Goal: Navigation & Orientation: Find specific page/section

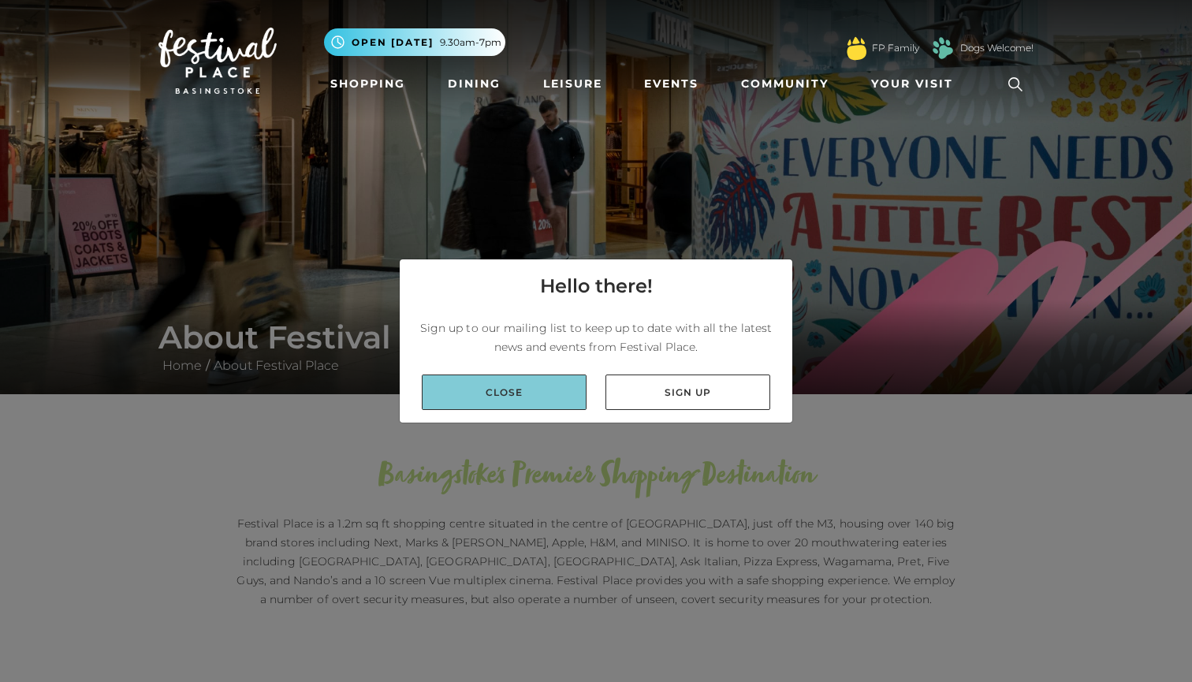
click at [550, 392] on link "Close" at bounding box center [504, 391] width 165 height 35
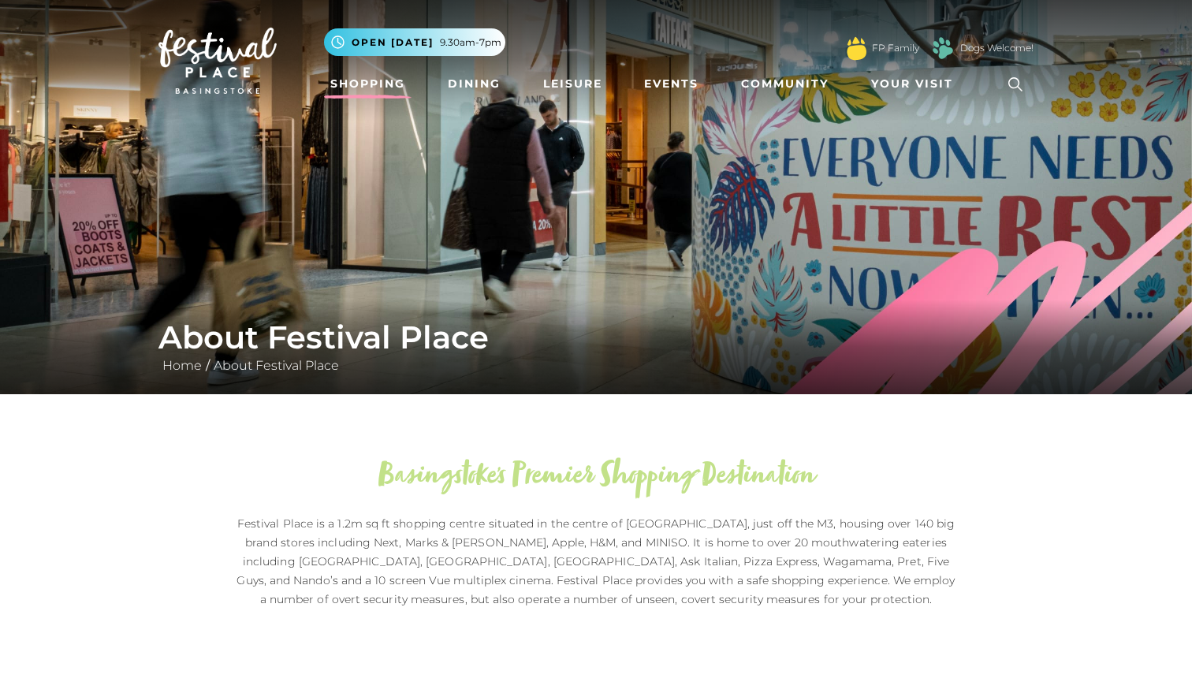
click at [382, 81] on link "Shopping" at bounding box center [367, 83] width 87 height 29
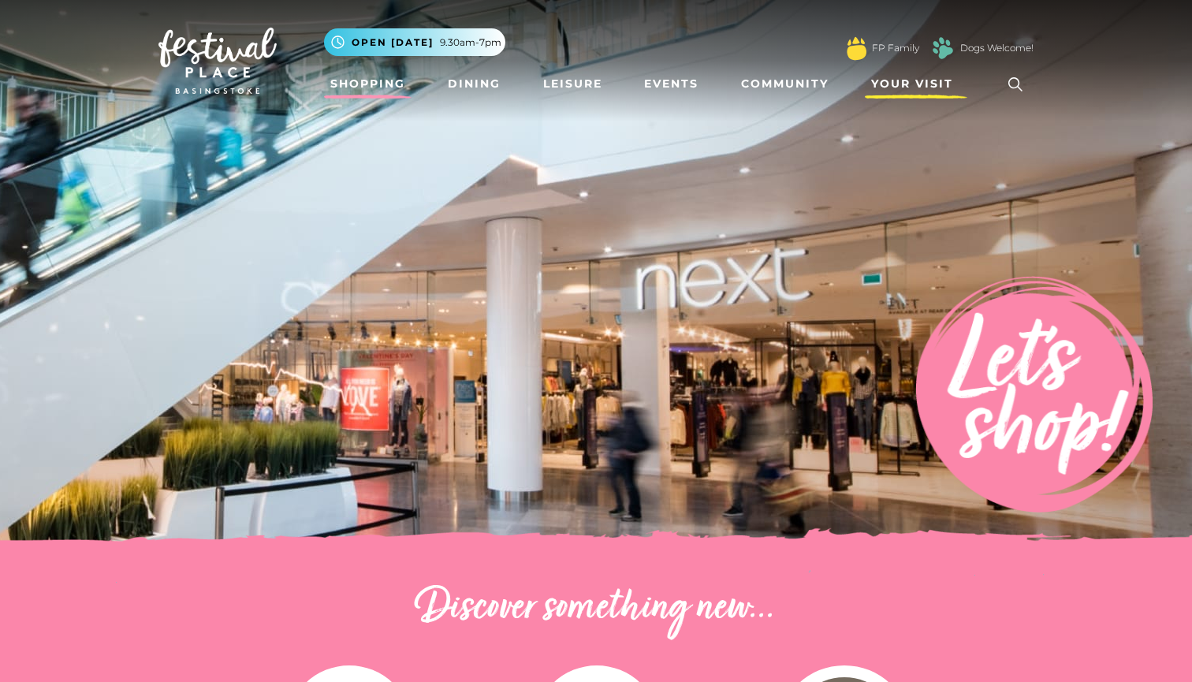
click at [892, 85] on span "Your Visit" at bounding box center [912, 84] width 82 height 17
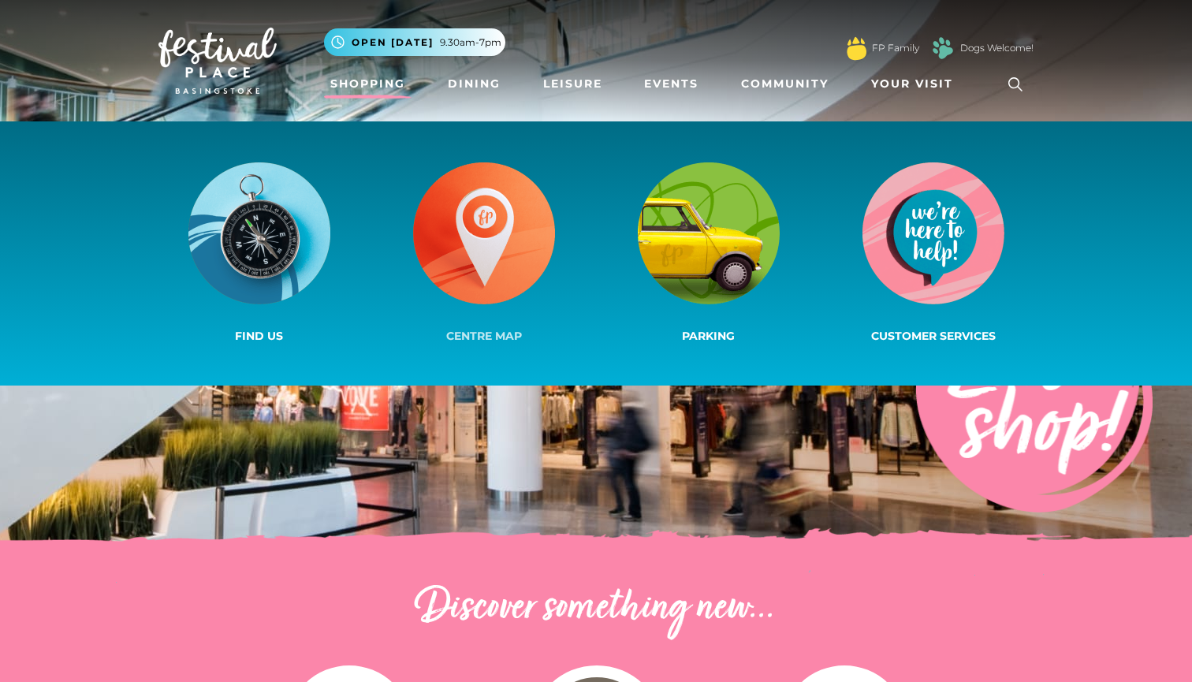
click at [508, 226] on img at bounding box center [484, 233] width 142 height 142
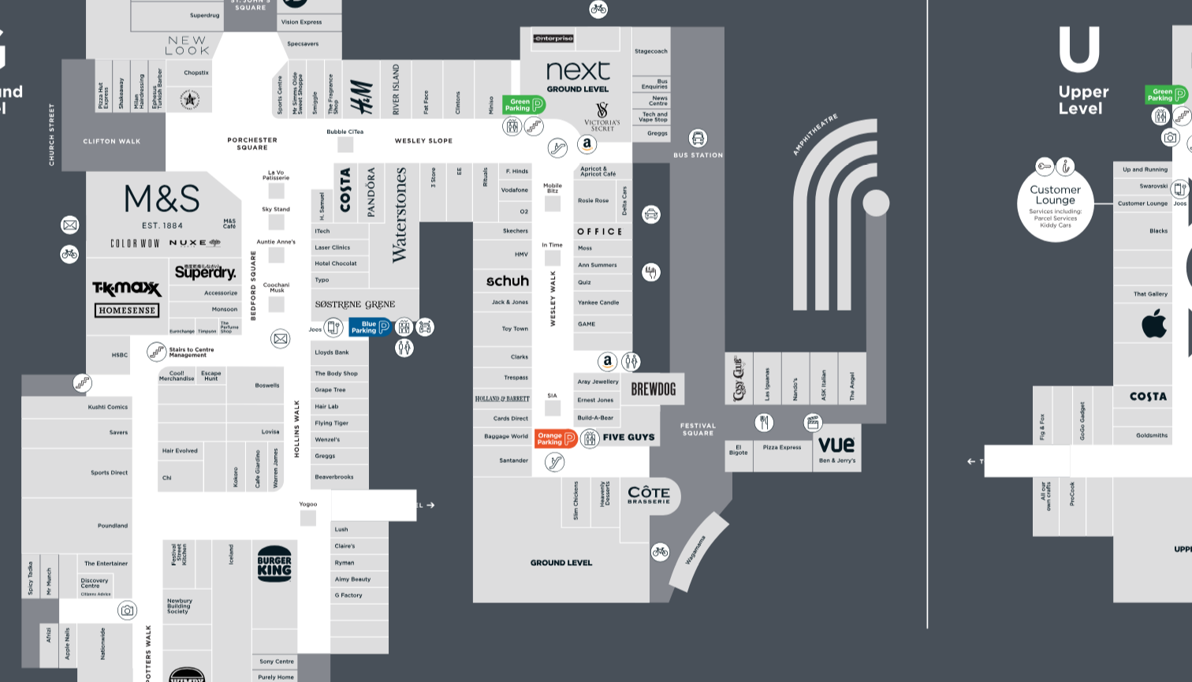
scroll to position [296, 0]
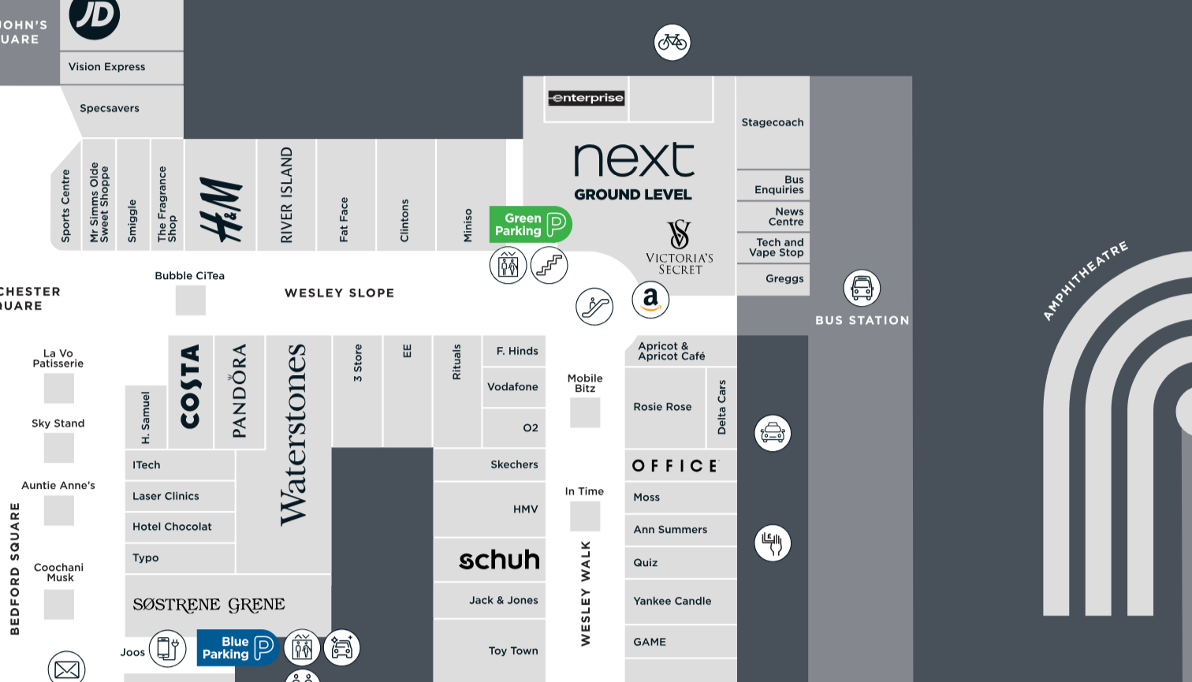
drag, startPoint x: 132, startPoint y: 87, endPoint x: 171, endPoint y: 80, distance: 39.4
click at [171, 117] on icon at bounding box center [595, 452] width 1191 height 670
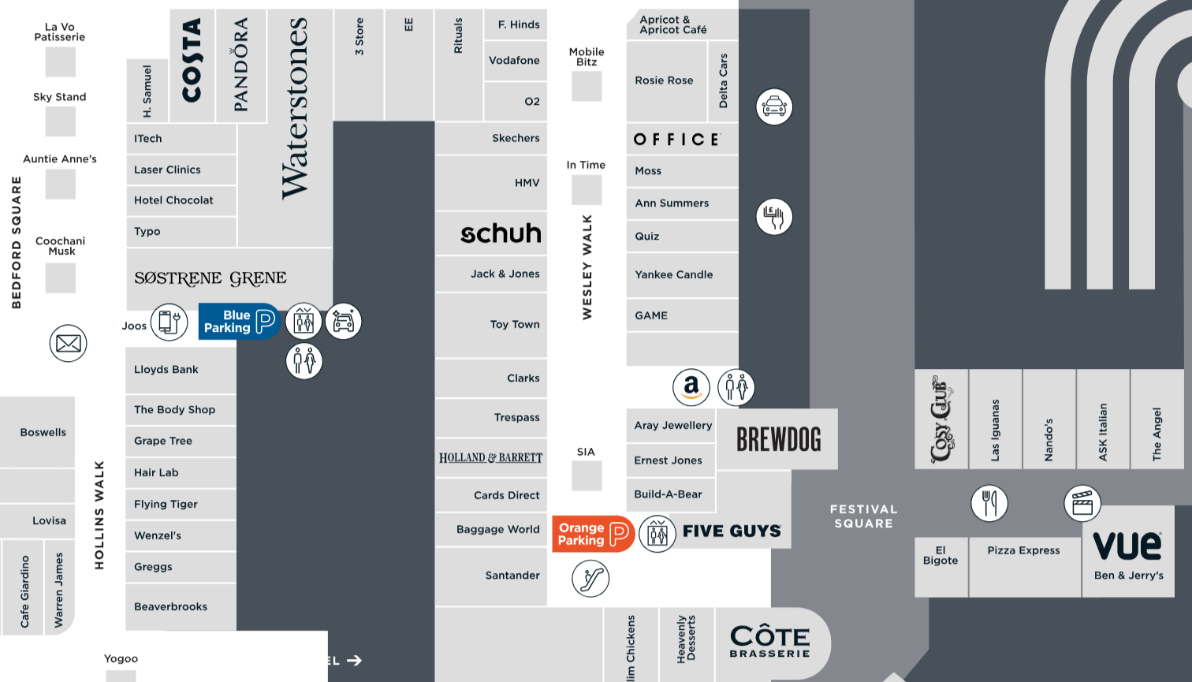
drag, startPoint x: 140, startPoint y: 109, endPoint x: 151, endPoint y: 109, distance: 11.8
click at [151, 117] on icon at bounding box center [595, 452] width 1191 height 670
click at [489, 466] on rect at bounding box center [507, 476] width 37 height 21
drag, startPoint x: 132, startPoint y: 120, endPoint x: 172, endPoint y: 119, distance: 40.2
click at [172, 119] on icon at bounding box center [595, 452] width 1191 height 670
